Goal: Find specific page/section: Find specific page/section

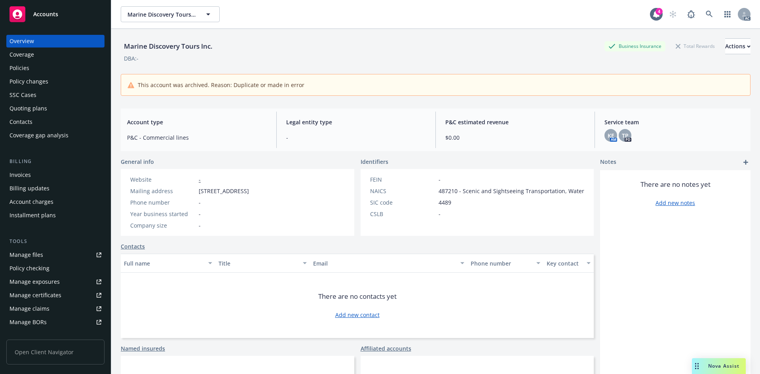
scroll to position [6, 0]
click at [705, 11] on icon at bounding box center [708, 14] width 7 height 7
